Goal: Find specific page/section: Find specific page/section

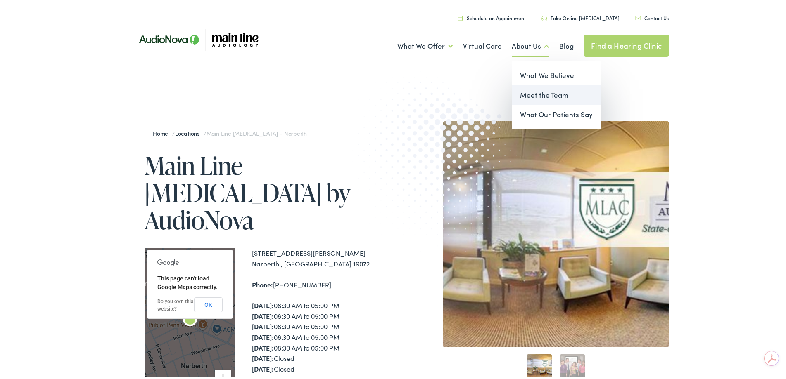
click at [528, 88] on link "Meet the Team" at bounding box center [556, 94] width 89 height 20
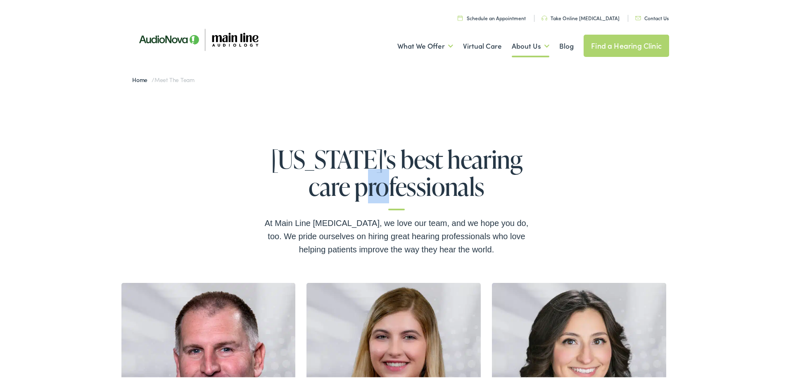
drag, startPoint x: 392, startPoint y: 197, endPoint x: 402, endPoint y: 199, distance: 9.8
click at [402, 199] on h1 "Pennsylvania's best hearing care professionals" at bounding box center [396, 176] width 264 height 65
click at [402, 212] on div "Pennsylvania's best hearing care professionals At Main Line Audiology, we love …" at bounding box center [396, 193] width 264 height 123
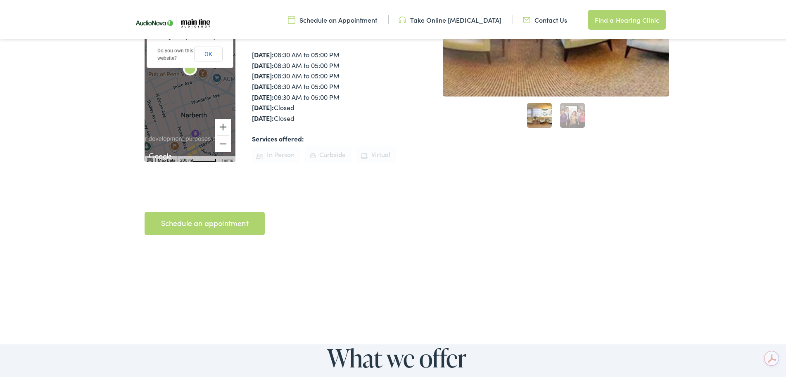
scroll to position [41, 0]
